Goal: Transaction & Acquisition: Purchase product/service

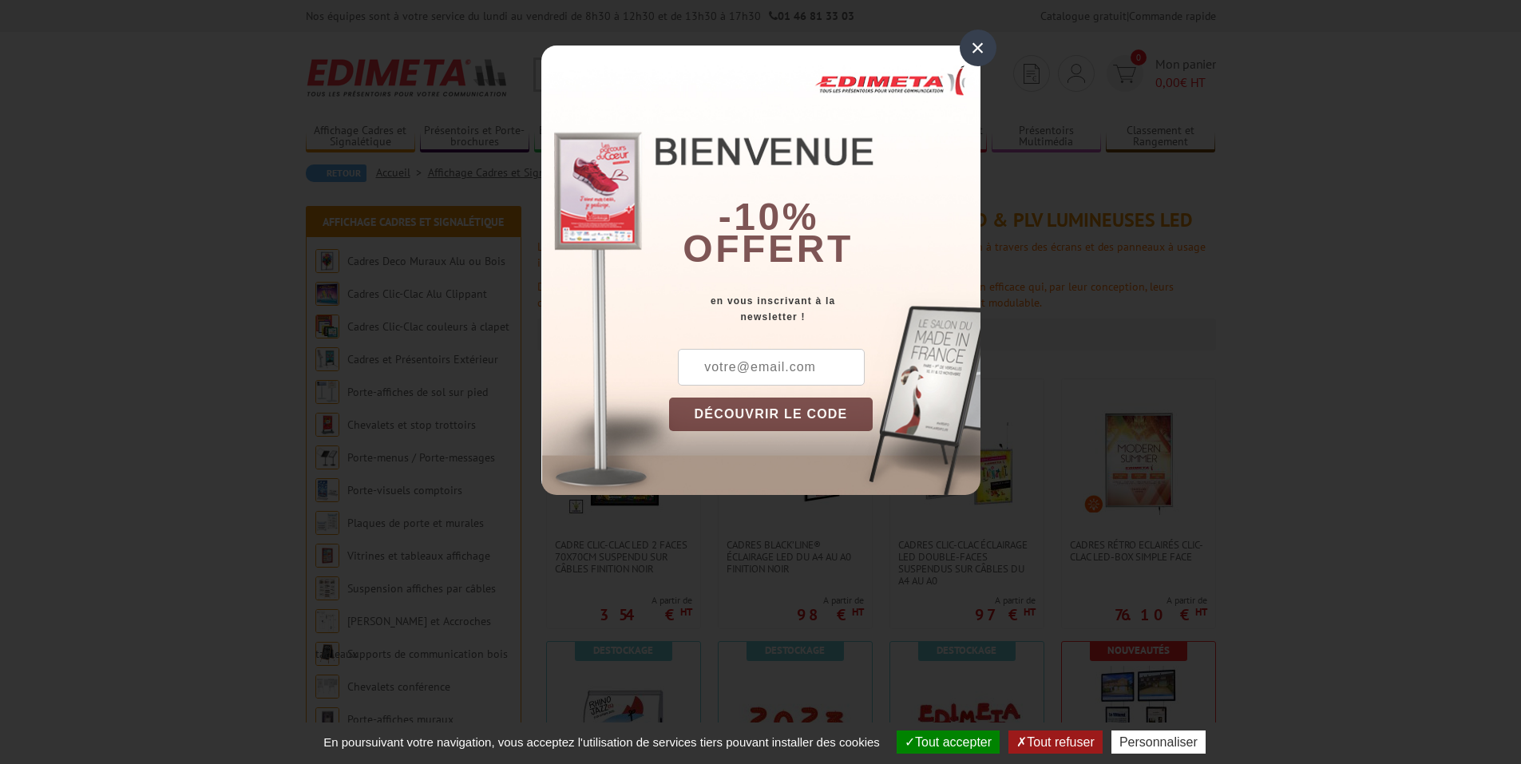
click at [956, 54] on div "× -10% offert en vous inscrivant à la newsletter ! DÉCOUVRIR LE CODE Copier le …" at bounding box center [760, 271] width 439 height 450
click at [980, 41] on div "×" at bounding box center [978, 48] width 37 height 37
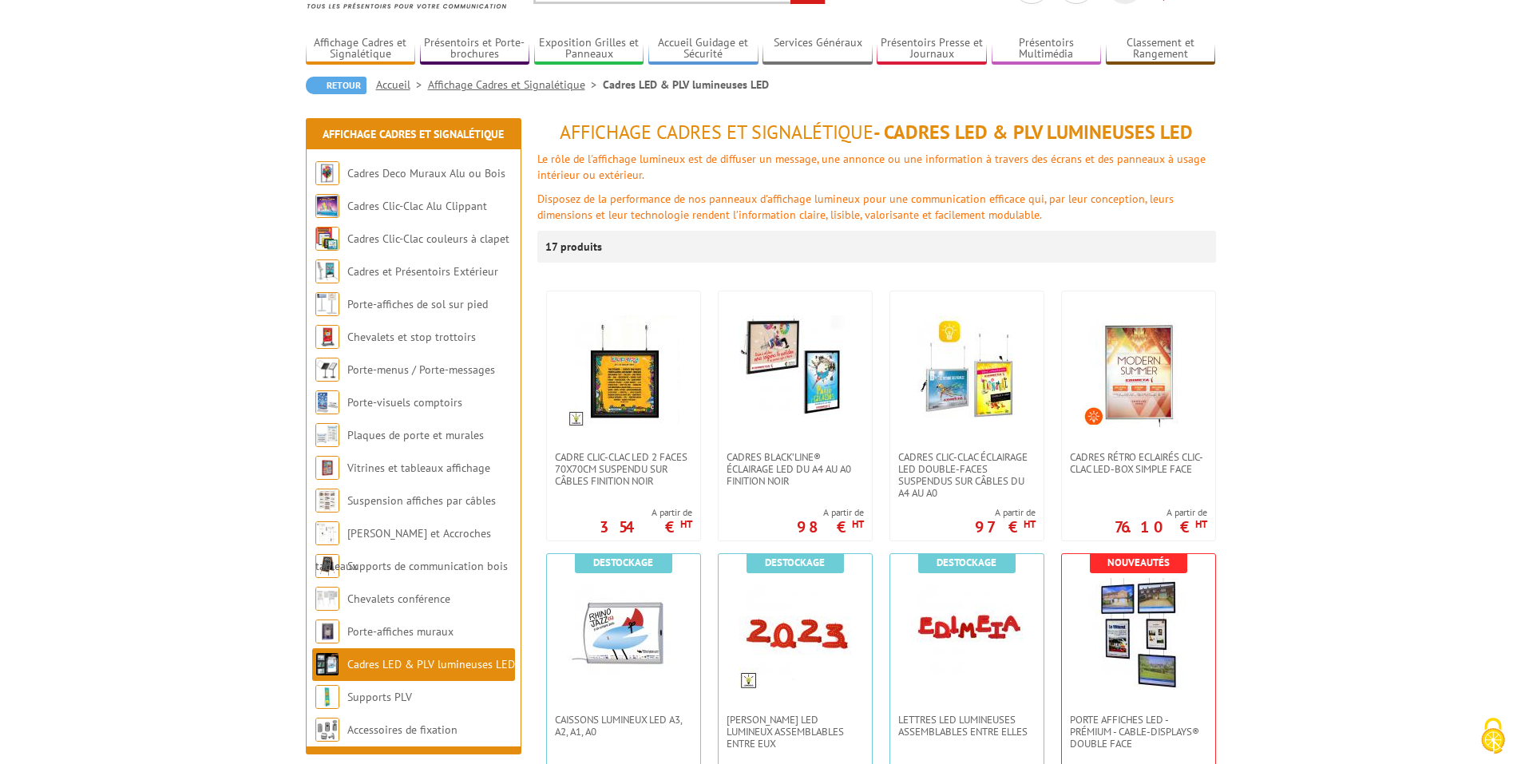
scroll to position [332, 0]
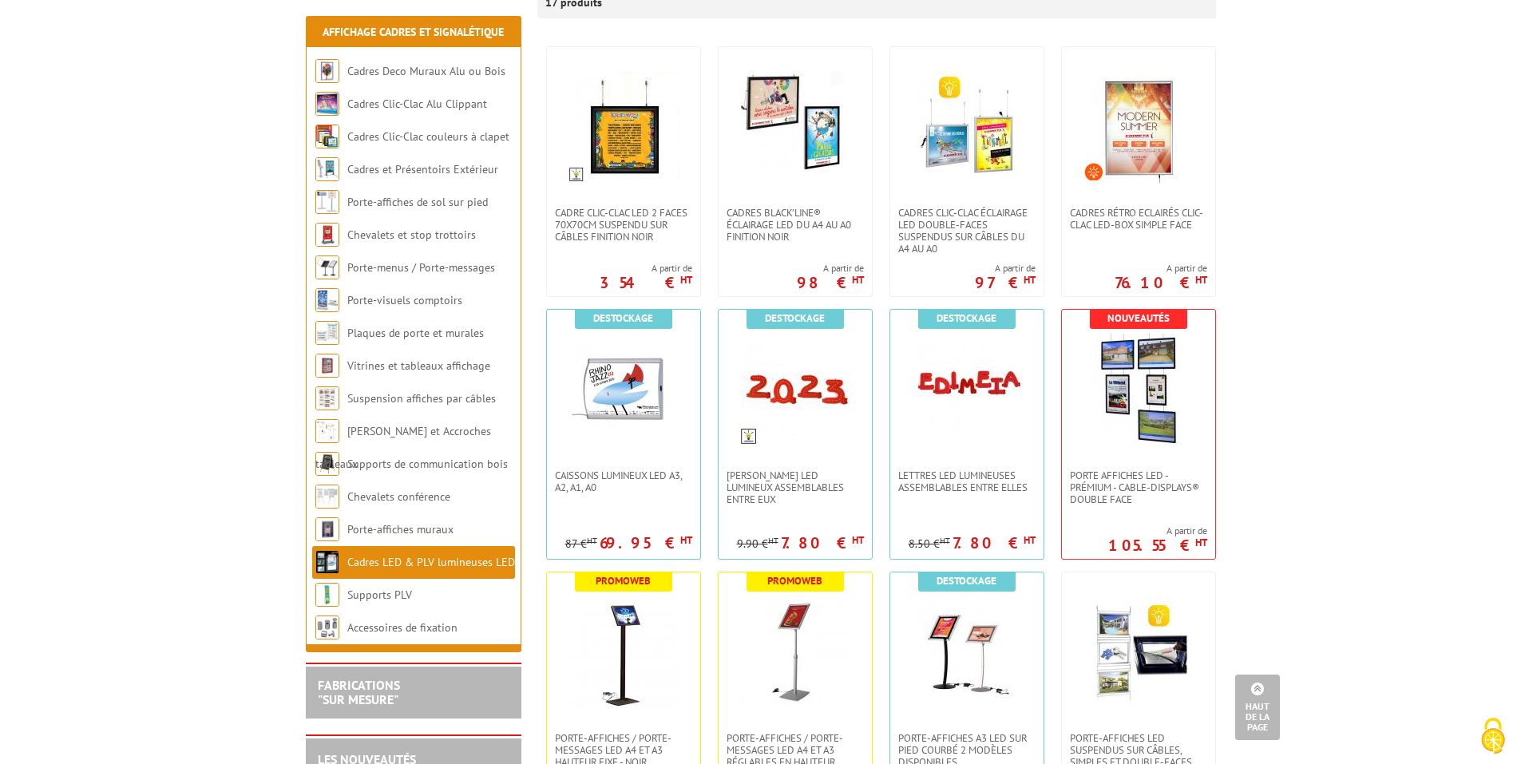
click at [438, 563] on link "Cadres LED & PLV lumineuses LED" at bounding box center [431, 562] width 168 height 14
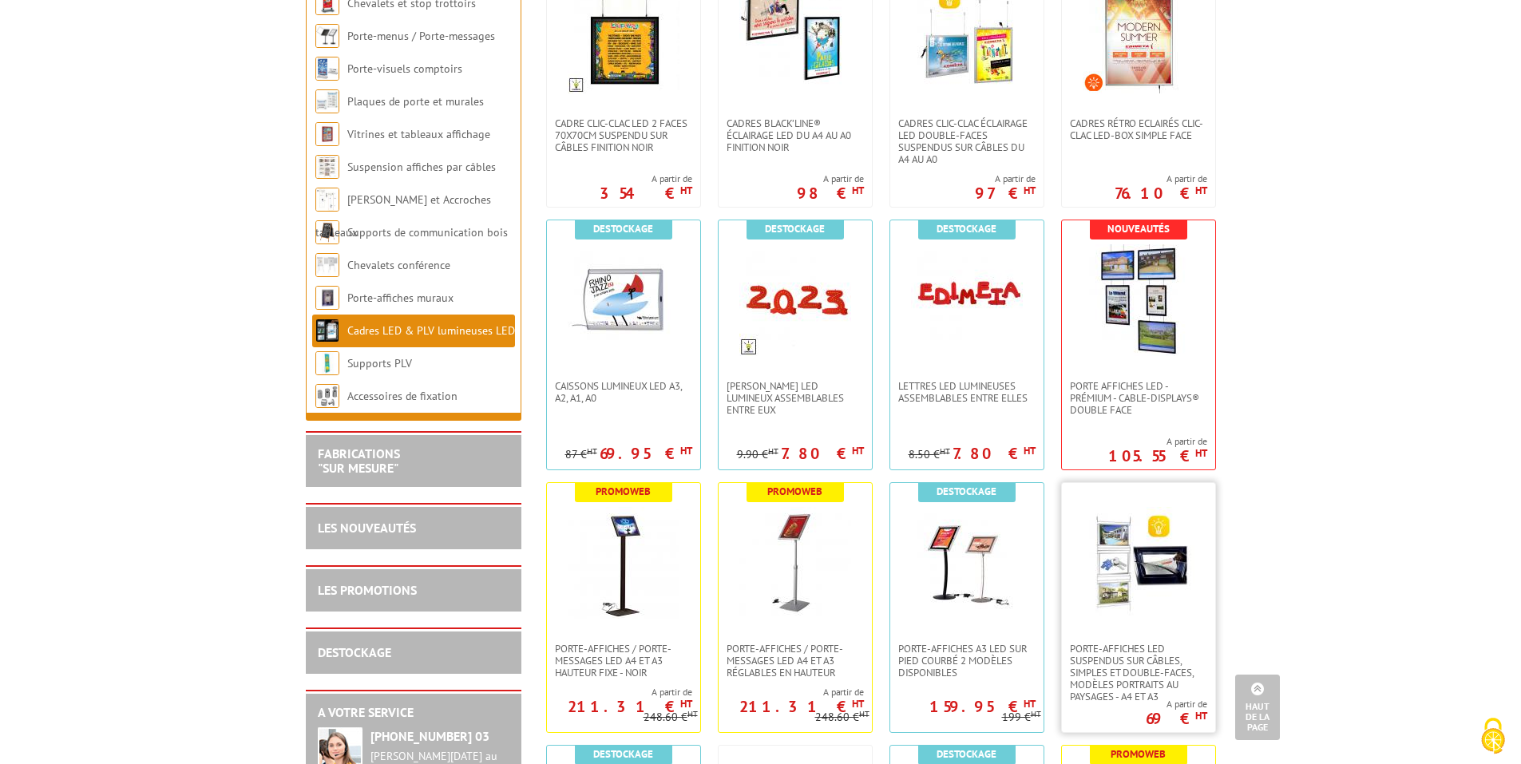
scroll to position [80, 0]
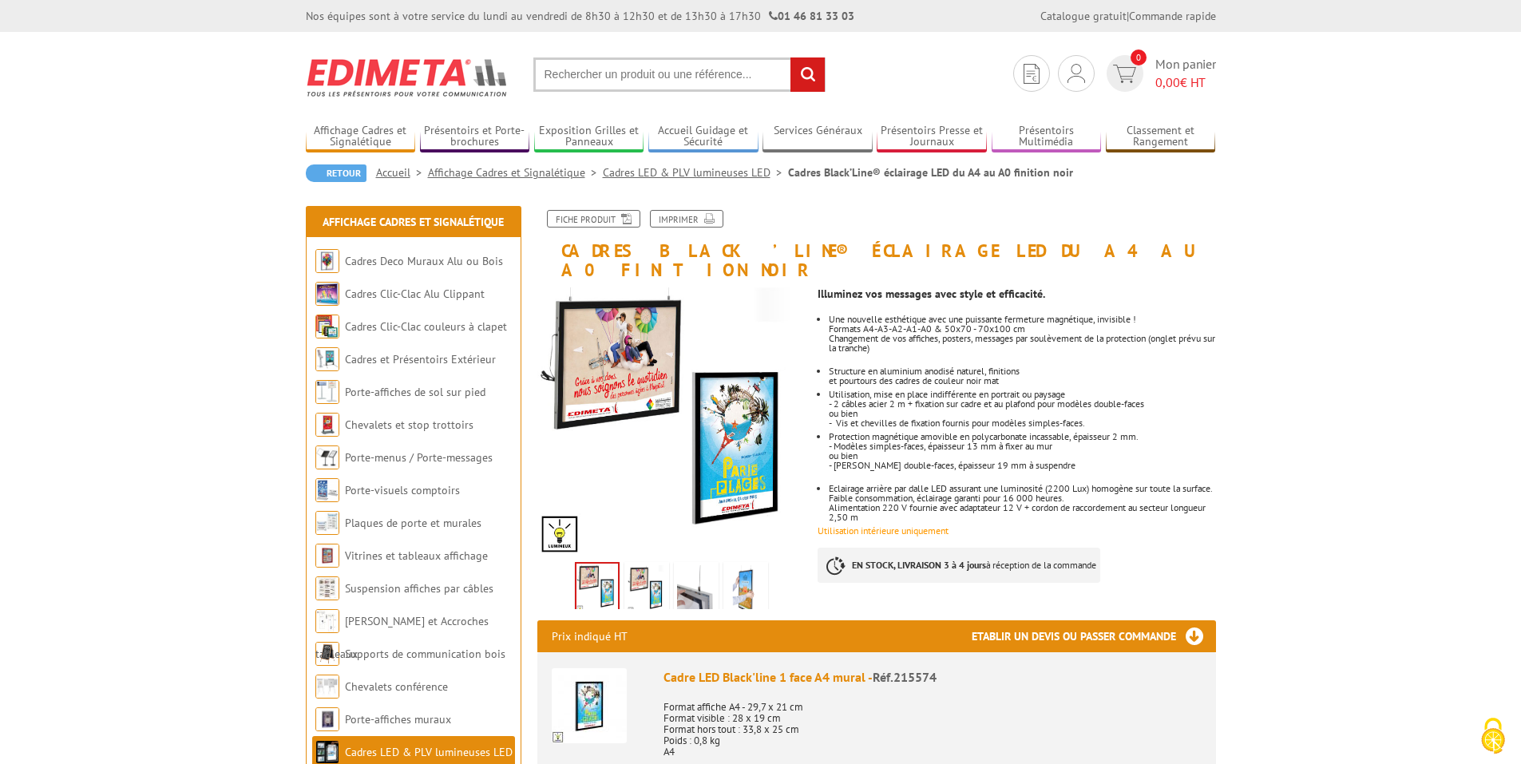
click at [696, 580] on img at bounding box center [696, 590] width 38 height 50
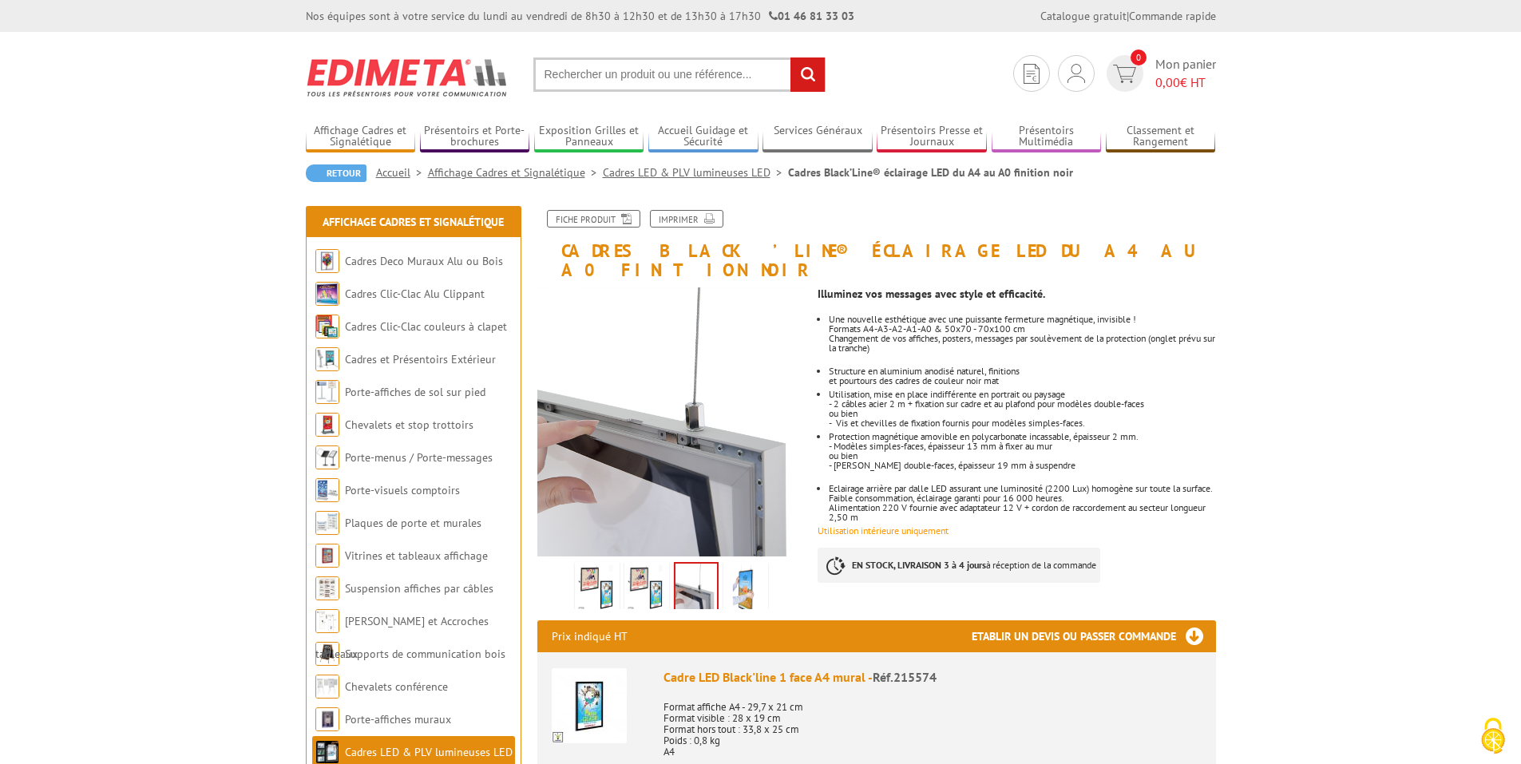
click at [656, 577] on img at bounding box center [647, 590] width 38 height 50
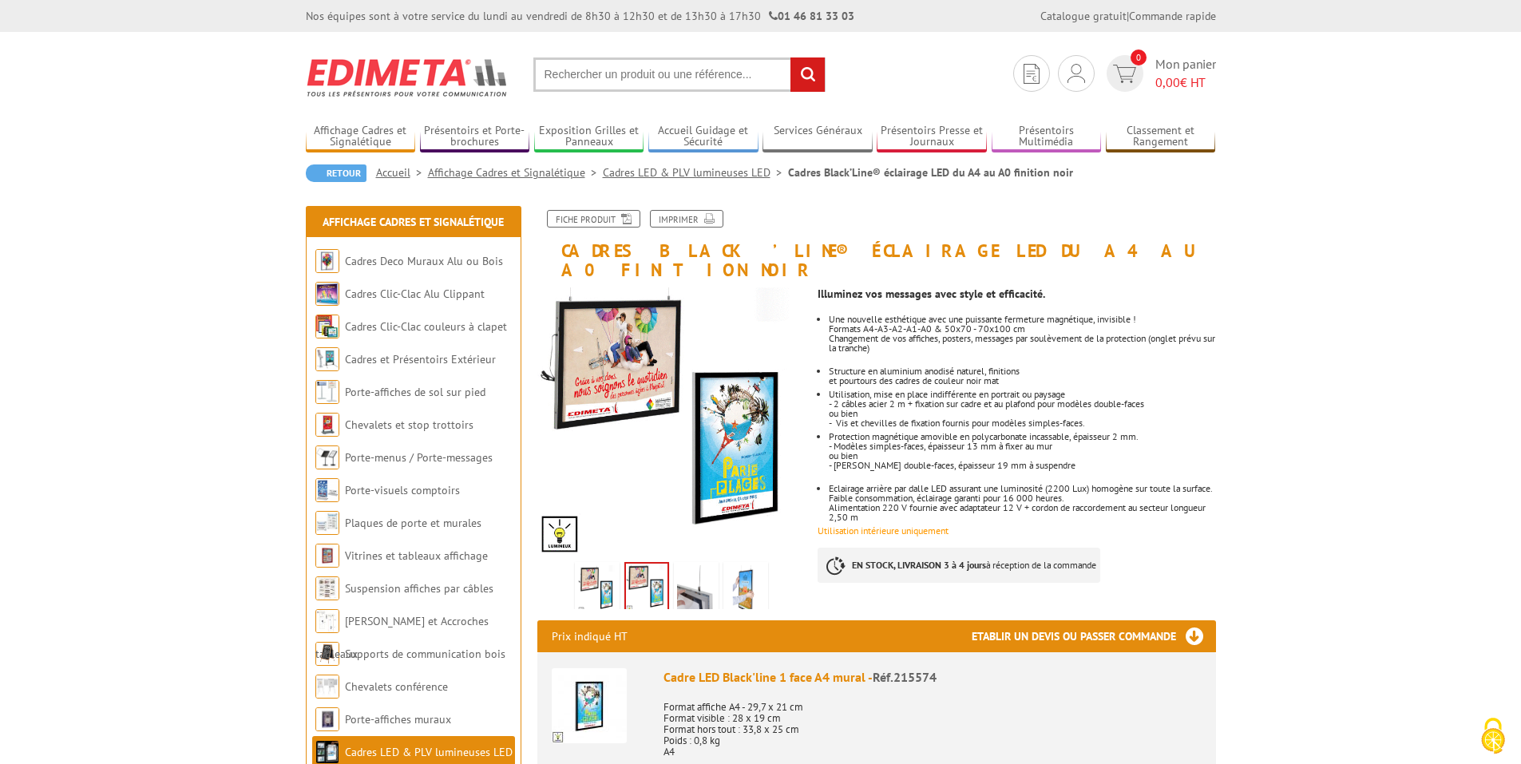
click at [688, 568] on img at bounding box center [696, 590] width 38 height 50
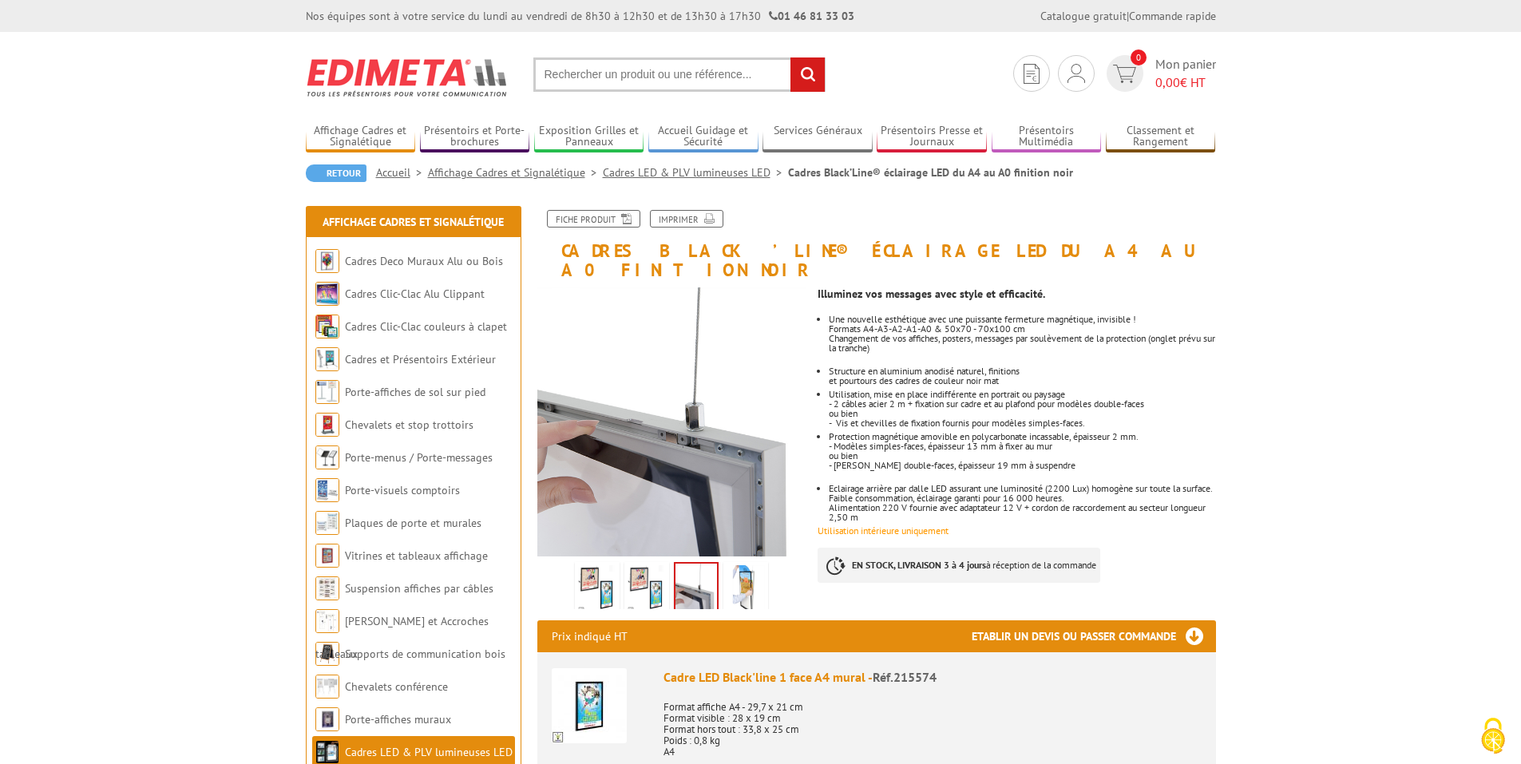
click at [741, 565] on img at bounding box center [746, 590] width 38 height 50
